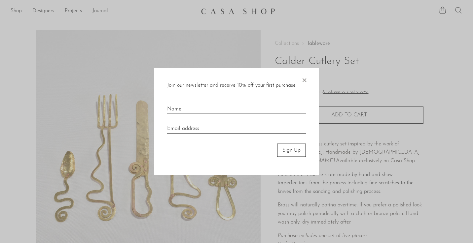
click at [303, 84] on span "×" at bounding box center [304, 78] width 7 height 21
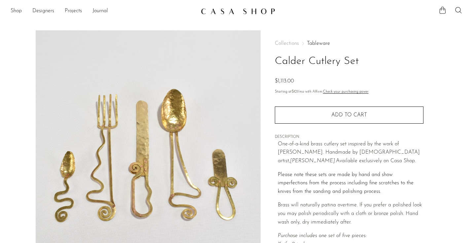
click at [252, 15] on link at bounding box center [236, 11] width 71 height 12
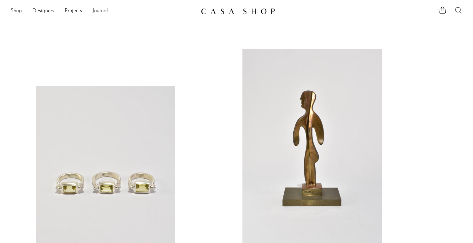
click at [16, 12] on link "Shop" at bounding box center [16, 11] width 11 height 9
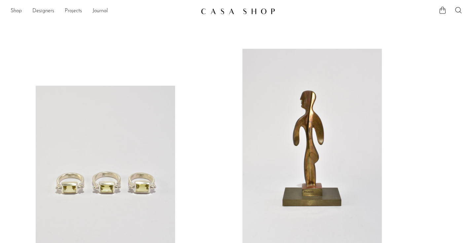
scroll to position [288, 0]
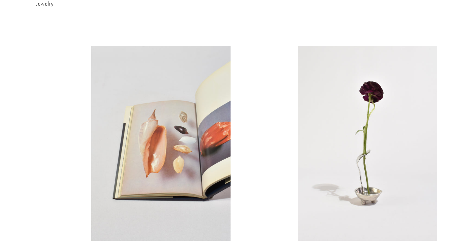
click at [176, 158] on link at bounding box center [160, 143] width 139 height 195
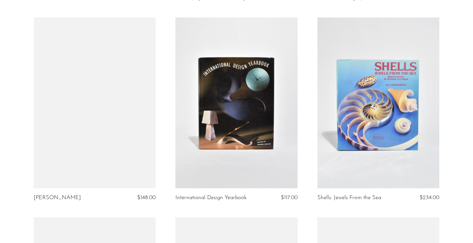
scroll to position [1466, 0]
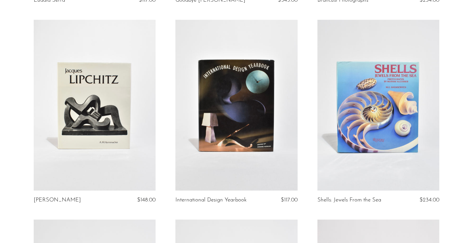
click at [375, 127] on link at bounding box center [378, 105] width 122 height 171
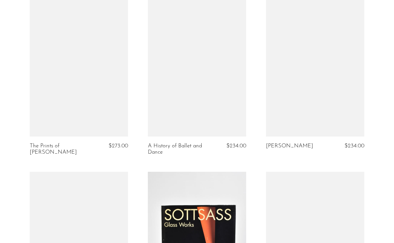
scroll to position [2019, 0]
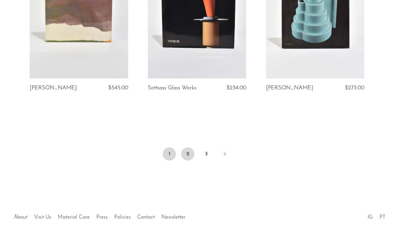
click at [188, 148] on link "2" at bounding box center [187, 154] width 13 height 13
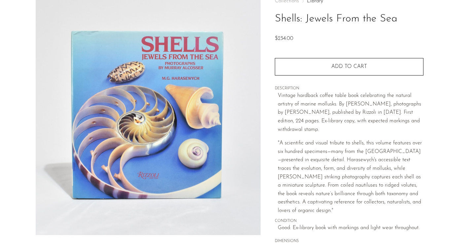
scroll to position [130, 0]
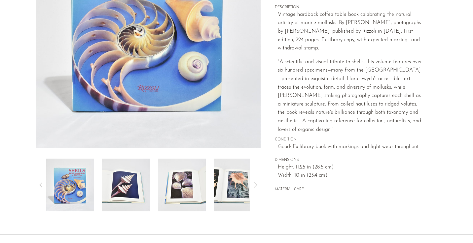
click at [110, 195] on img at bounding box center [126, 185] width 48 height 53
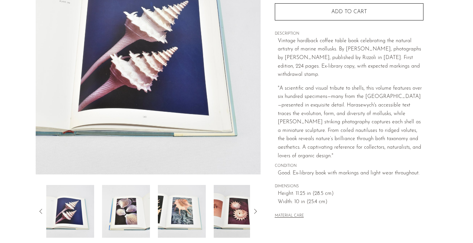
scroll to position [104, 0]
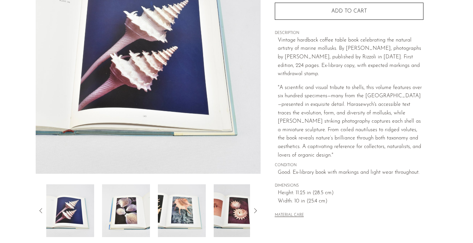
click at [126, 233] on img at bounding box center [126, 211] width 48 height 53
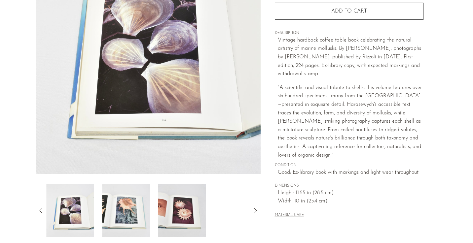
click at [131, 210] on img at bounding box center [126, 211] width 48 height 53
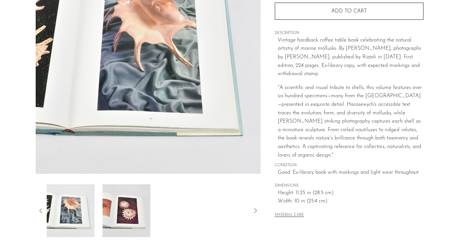
click at [132, 213] on img at bounding box center [126, 211] width 48 height 53
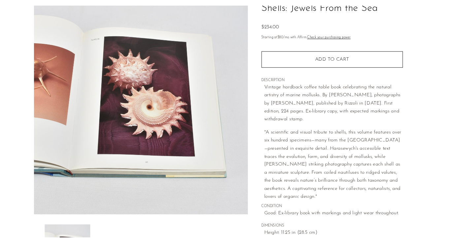
scroll to position [0, 0]
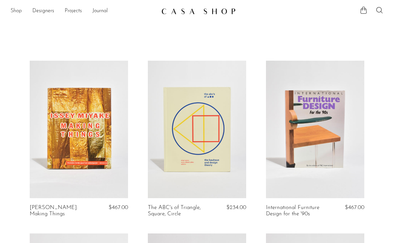
click at [16, 10] on link "Shop" at bounding box center [16, 11] width 11 height 9
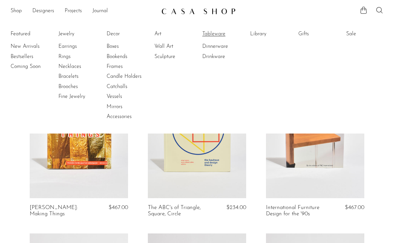
click at [217, 34] on link "Tableware" at bounding box center [227, 33] width 50 height 7
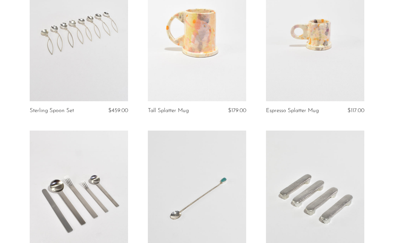
scroll to position [850, 0]
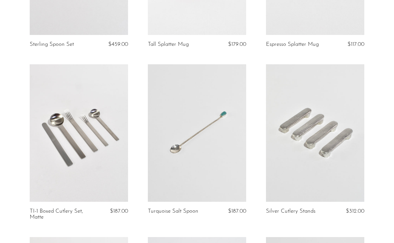
click at [85, 165] on link at bounding box center [79, 133] width 98 height 138
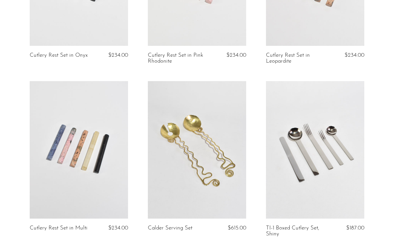
scroll to position [1368, 0]
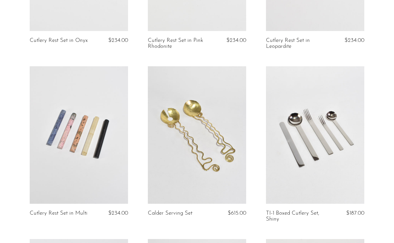
click at [312, 159] on link at bounding box center [315, 135] width 98 height 138
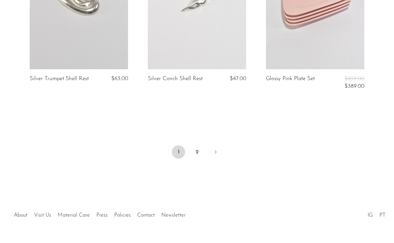
scroll to position [2024, 0]
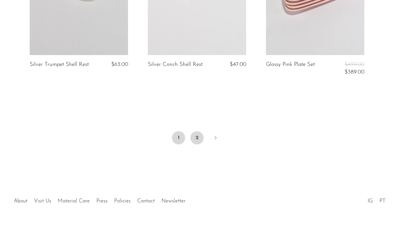
click at [198, 138] on link "2" at bounding box center [197, 137] width 13 height 13
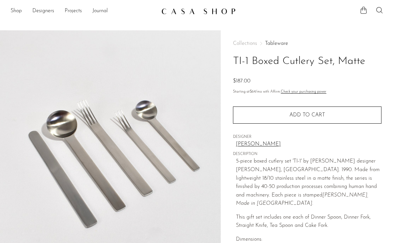
click at [250, 142] on link "[PERSON_NAME]" at bounding box center [309, 144] width 146 height 9
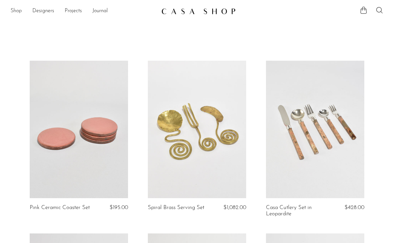
click at [18, 12] on link "Shop" at bounding box center [16, 11] width 11 height 9
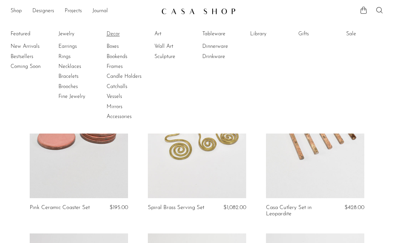
click at [110, 33] on link "Decor" at bounding box center [132, 33] width 50 height 7
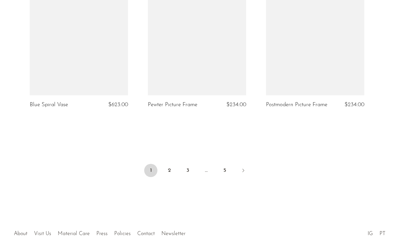
scroll to position [2031, 0]
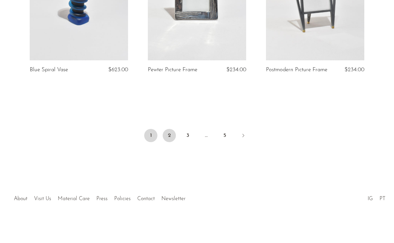
click at [171, 135] on link "2" at bounding box center [169, 135] width 13 height 13
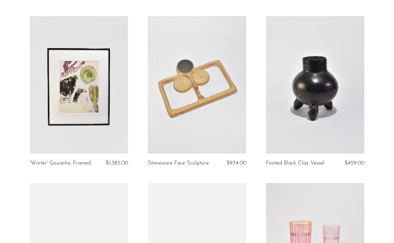
scroll to position [1050, 0]
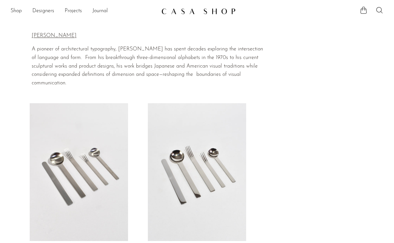
drag, startPoint x: 76, startPoint y: 34, endPoint x: 12, endPoint y: 32, distance: 63.8
click at [12, 33] on section "Home Collections [PERSON_NAME] [PERSON_NAME] A pioneer of architectural typogra…" at bounding box center [197, 56] width 394 height 64
copy div "Home Collections [PERSON_NAME] [PERSON_NAME]"
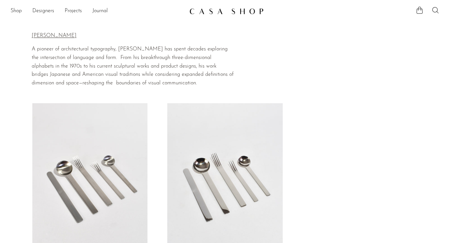
click at [108, 48] on span "A pioneer of architectural typography, [PERSON_NAME] has spent decades explorin…" at bounding box center [133, 66] width 202 height 39
click at [116, 44] on div "[PERSON_NAME] A pioneer of architectural typography, [PERSON_NAME] has spent de…" at bounding box center [133, 60] width 203 height 56
drag, startPoint x: 119, startPoint y: 46, endPoint x: 160, endPoint y: 51, distance: 42.0
click at [160, 51] on p "A pioneer of architectural typography, [PERSON_NAME] has spent decades explorin…" at bounding box center [133, 66] width 203 height 42
copy span "[PERSON_NAME]"
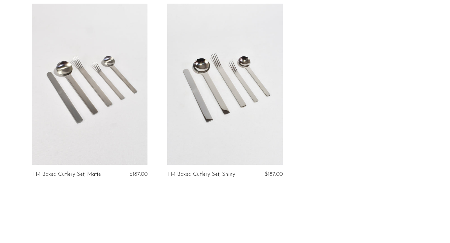
scroll to position [98, 0]
